Goal: Task Accomplishment & Management: Use online tool/utility

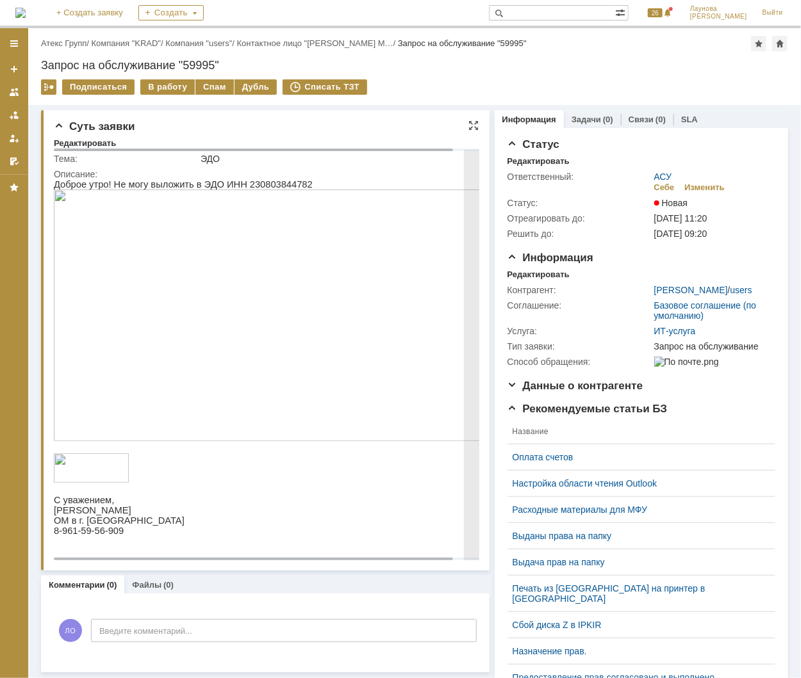
click at [346, 305] on img at bounding box center [277, 315] width 448 height 252
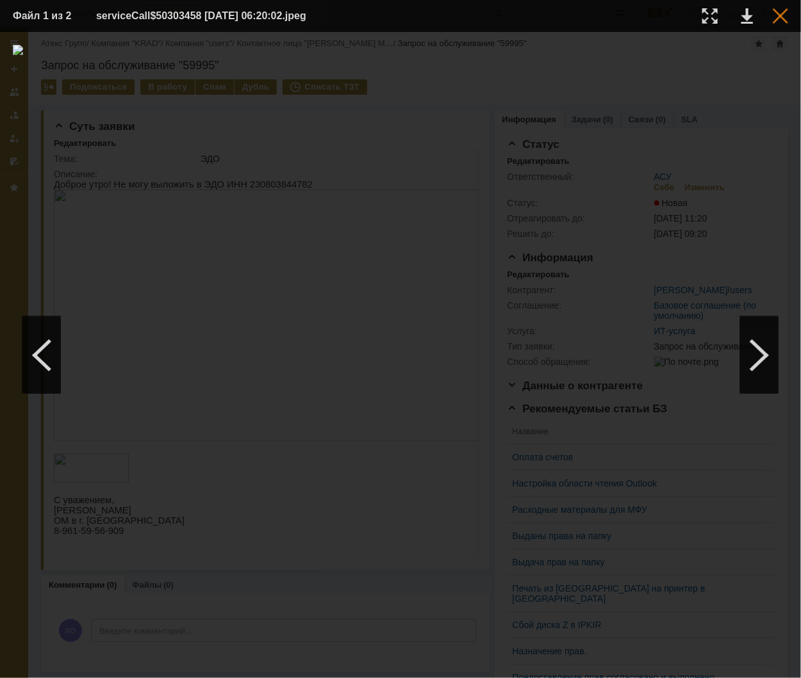
click at [780, 11] on div at bounding box center [780, 15] width 15 height 15
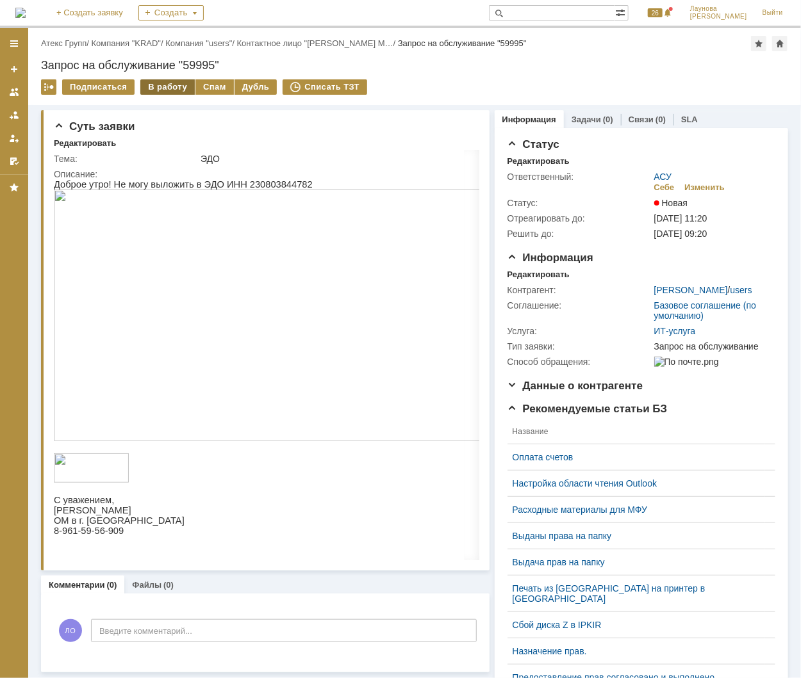
click at [161, 85] on div "В работу" at bounding box center [167, 86] width 54 height 15
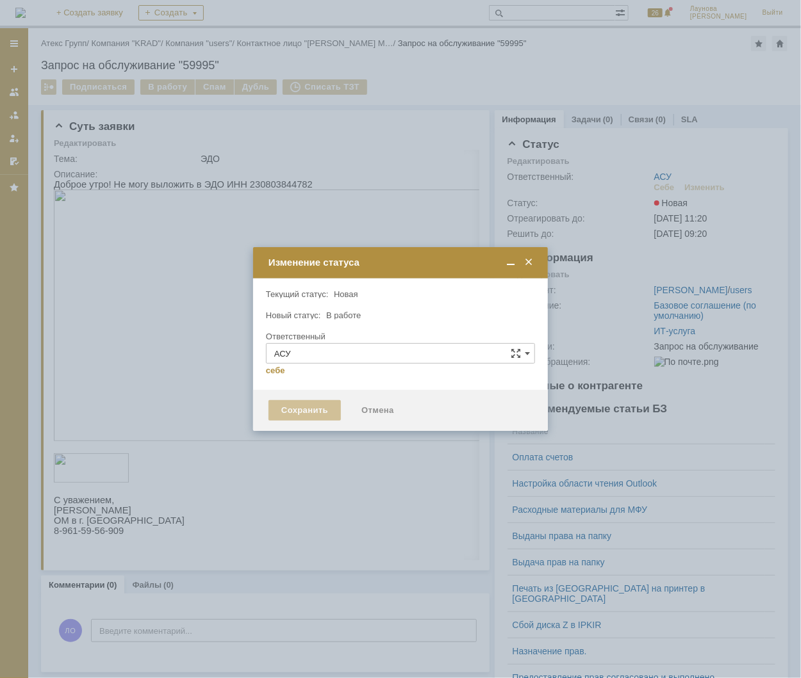
type input "[PERSON_NAME]"
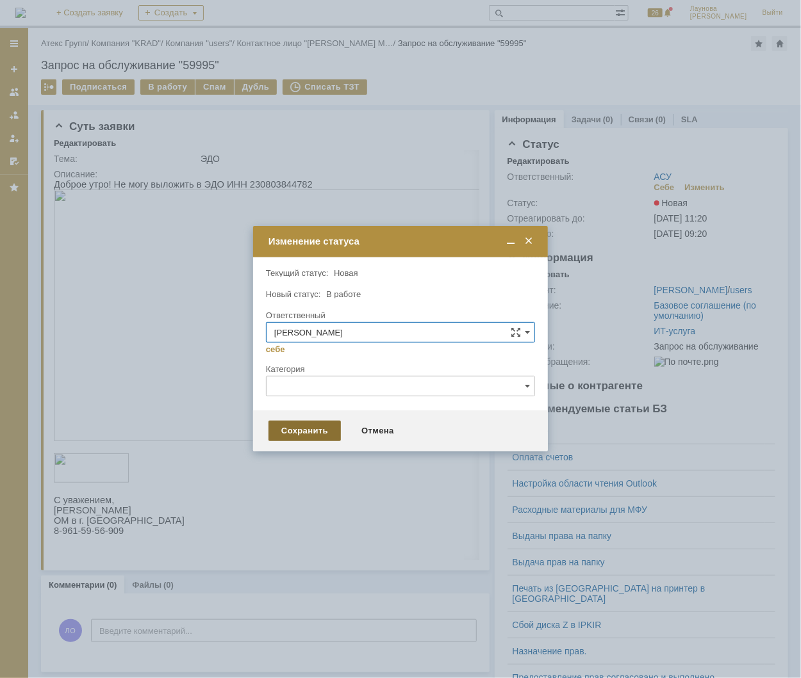
click at [304, 422] on div "Сохранить" at bounding box center [304, 431] width 72 height 20
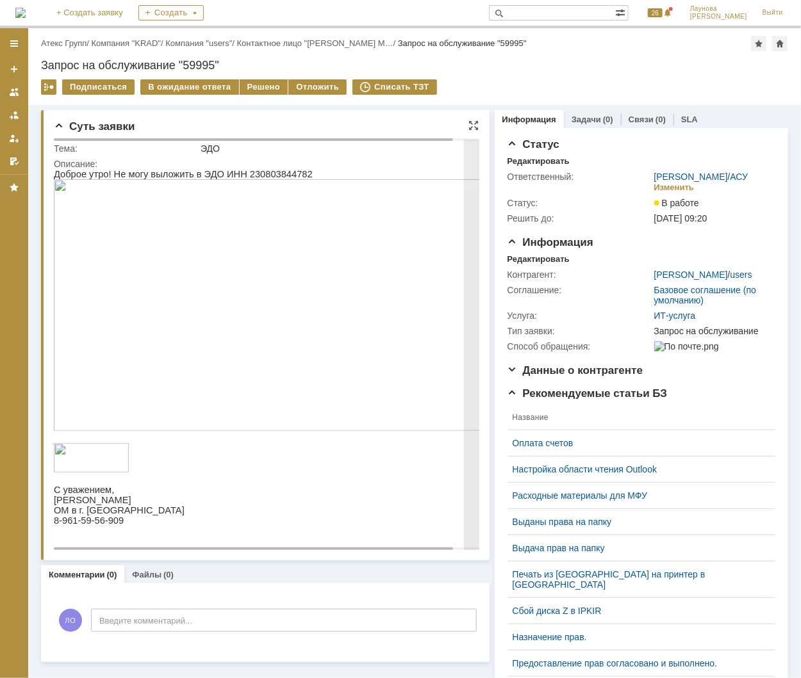
click at [294, 307] on img at bounding box center [277, 305] width 448 height 252
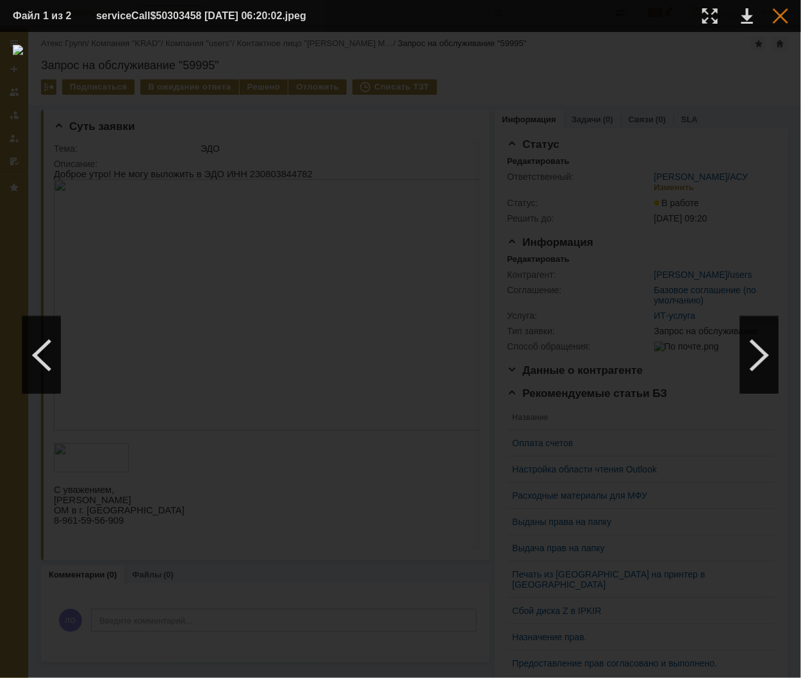
click at [783, 15] on div at bounding box center [780, 15] width 15 height 15
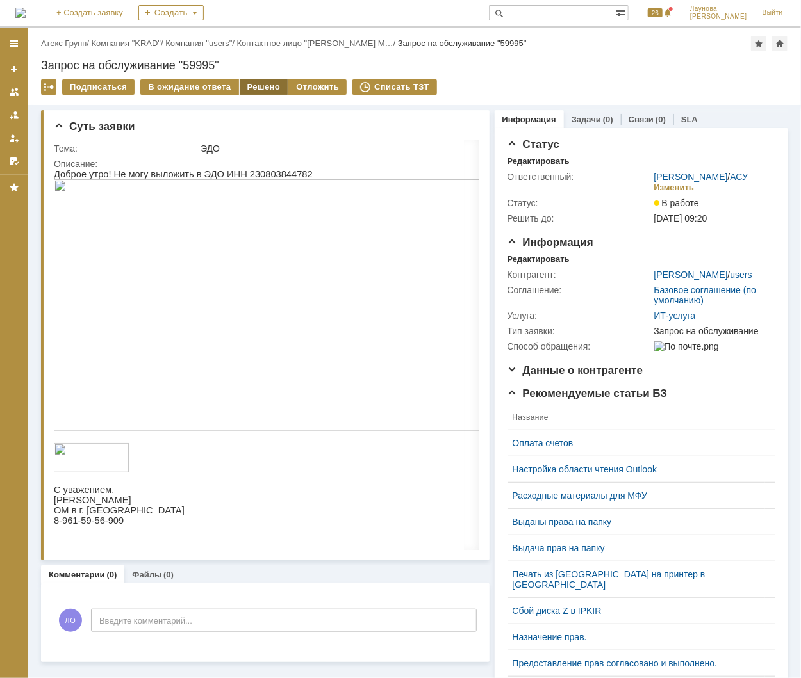
click at [263, 85] on div "Решено" at bounding box center [264, 86] width 49 height 15
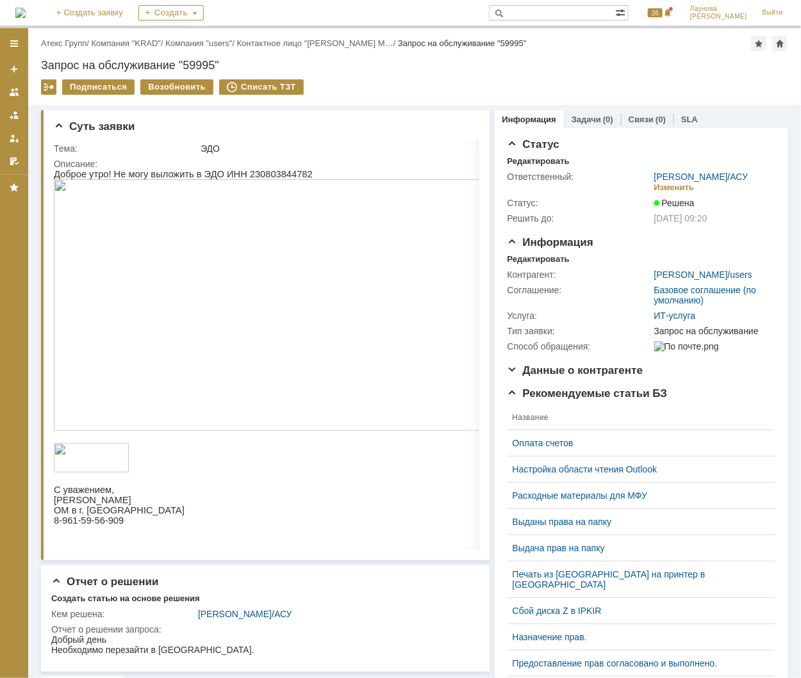
click at [386, 370] on img at bounding box center [277, 305] width 448 height 252
